Goal: Check status

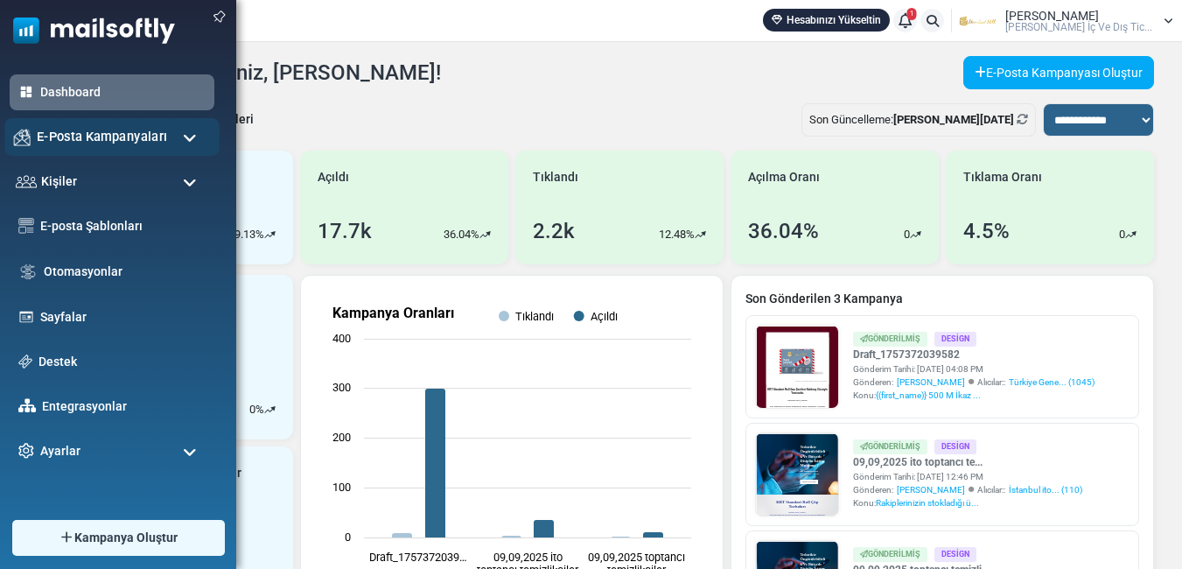
click at [94, 139] on span "E-Posta Kampanyaları" at bounding box center [102, 136] width 130 height 19
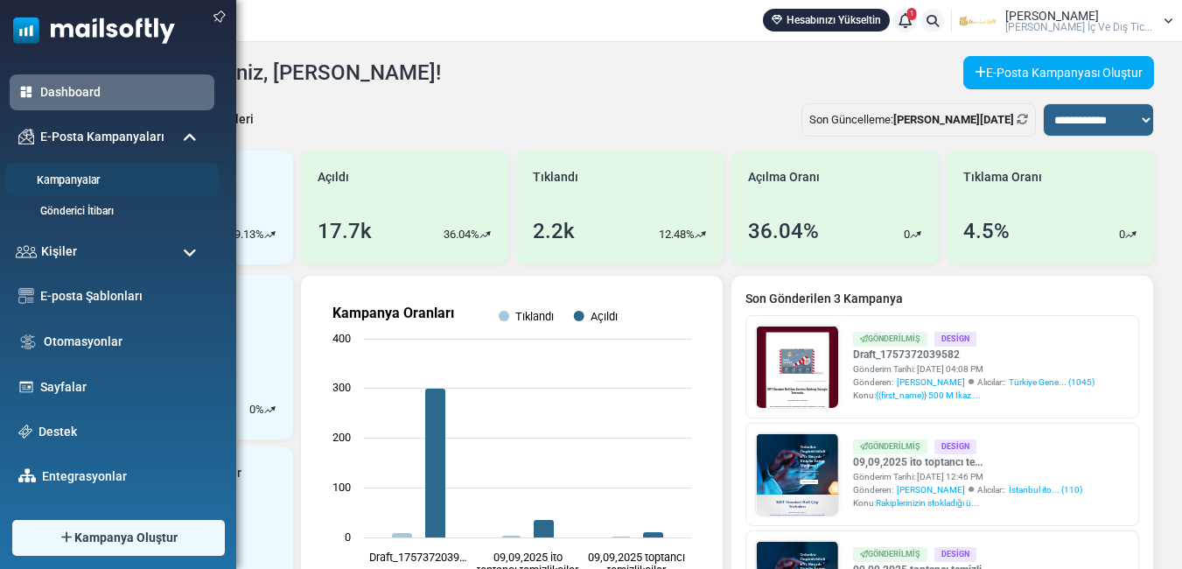
click at [93, 179] on link "Kampanyalar" at bounding box center [109, 180] width 210 height 17
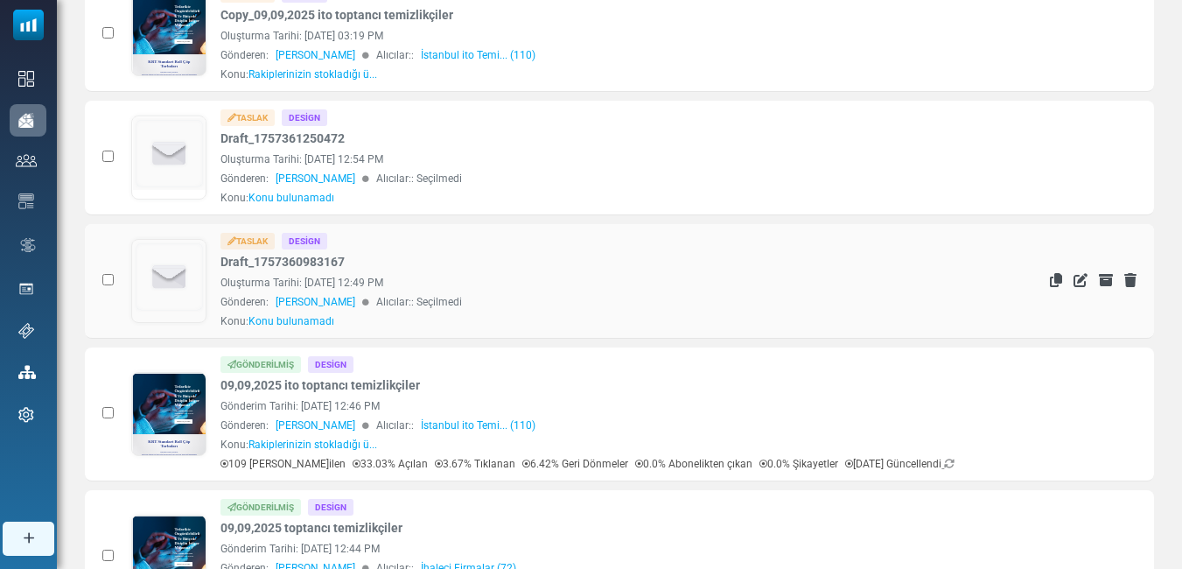
scroll to position [525, 0]
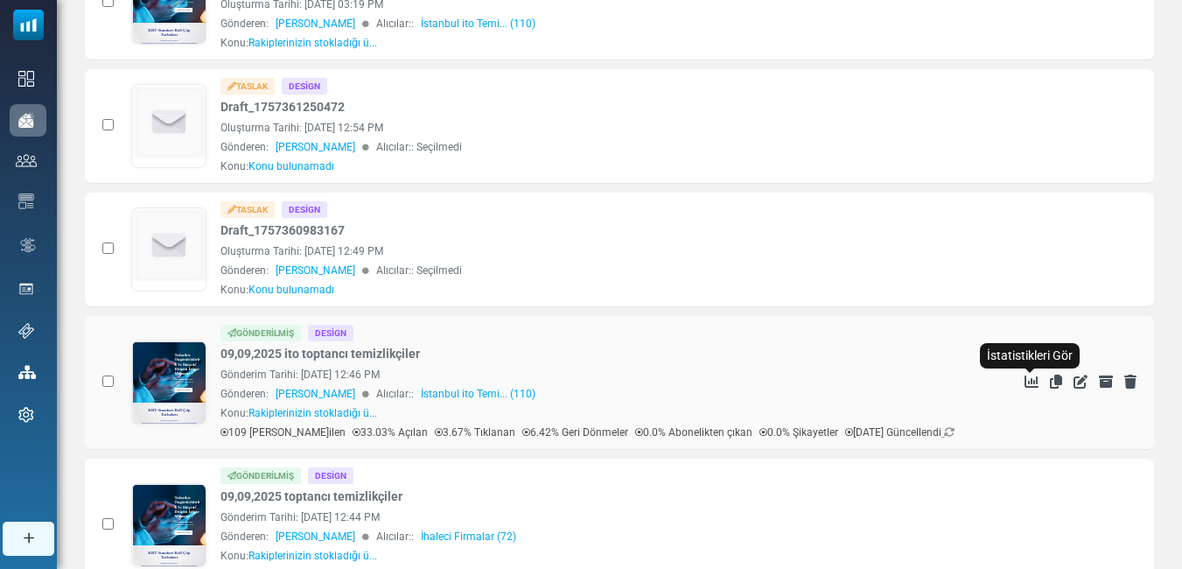
click at [1031, 380] on icon "İstatistikleri Gör" at bounding box center [1031, 381] width 14 height 14
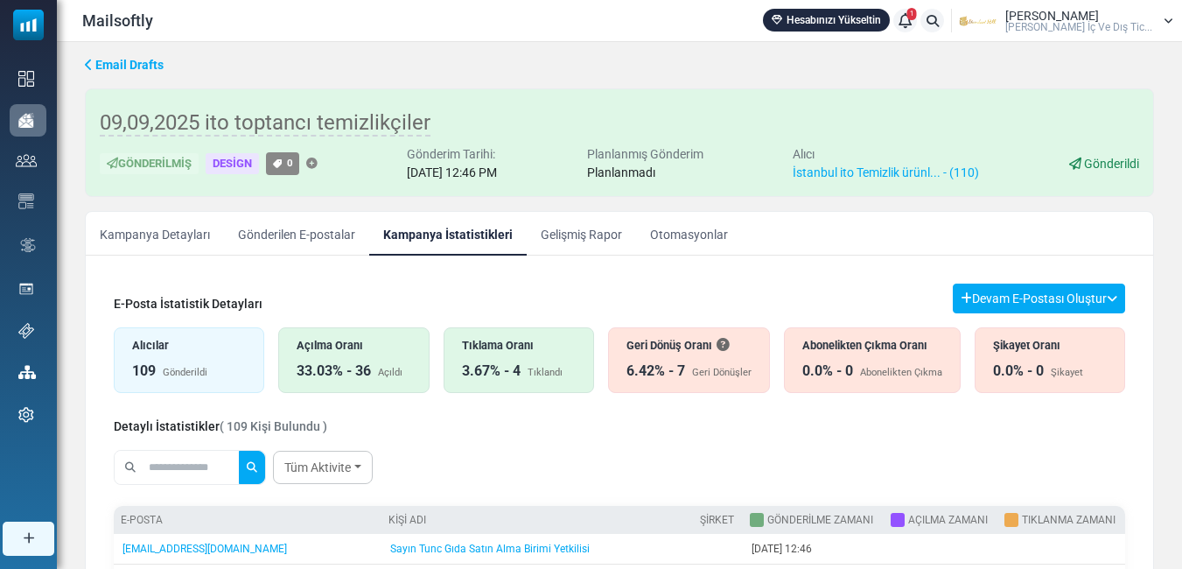
click at [343, 356] on div "Açılma Oranı 33.03% - 36 Açıldı" at bounding box center [353, 360] width 150 height 66
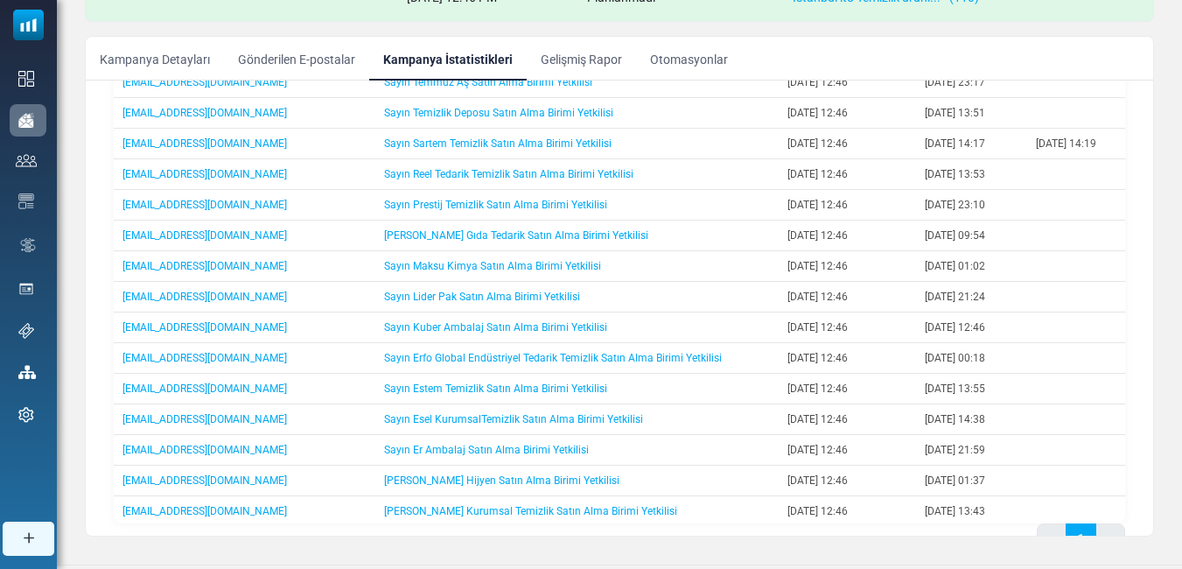
scroll to position [280, 0]
